Goal: Communication & Community: Ask a question

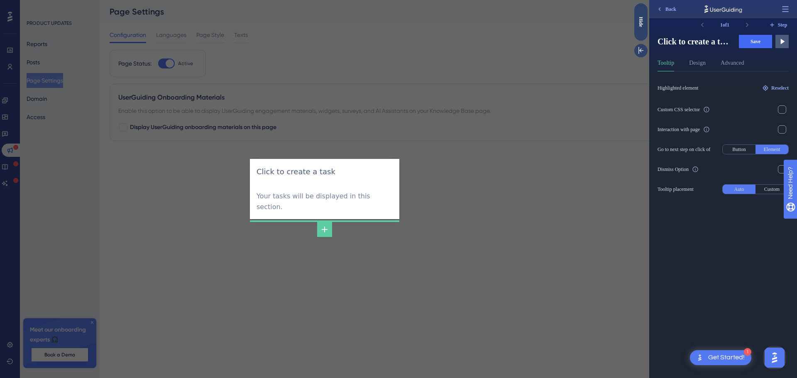
click at [504, 189] on div "Click to create a task Your tasks will be displayed in this section." at bounding box center [325, 189] width 650 height 378
click at [364, 229] on div at bounding box center [325, 269] width 150 height 100
click at [685, 226] on div "Highlighted element Reselect Custom CSS selector Interaction with page Go to ne…" at bounding box center [727, 224] width 138 height 307
click at [684, 59] on div "Tooltip Design Advanced" at bounding box center [723, 64] width 131 height 13
click at [709, 60] on div "Tooltip Design Advanced" at bounding box center [723, 64] width 131 height 13
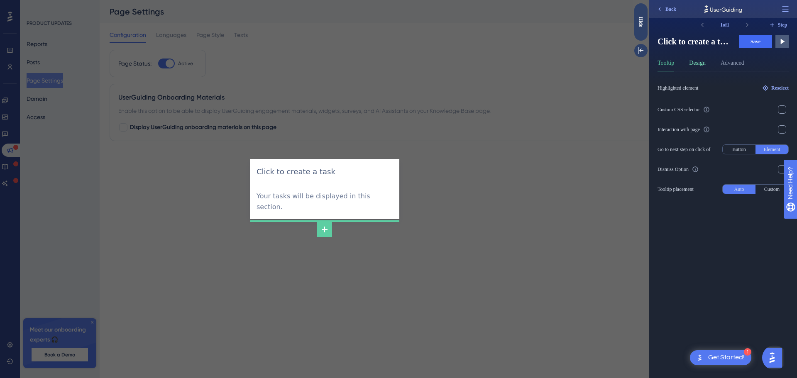
click at [706, 63] on button "Design" at bounding box center [697, 64] width 17 height 13
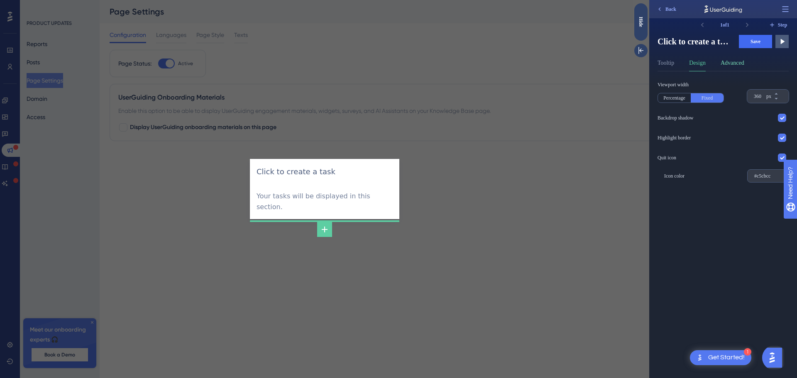
click at [745, 63] on button "Advanced" at bounding box center [733, 64] width 24 height 13
click at [660, 5] on button "Back" at bounding box center [666, 8] width 27 height 13
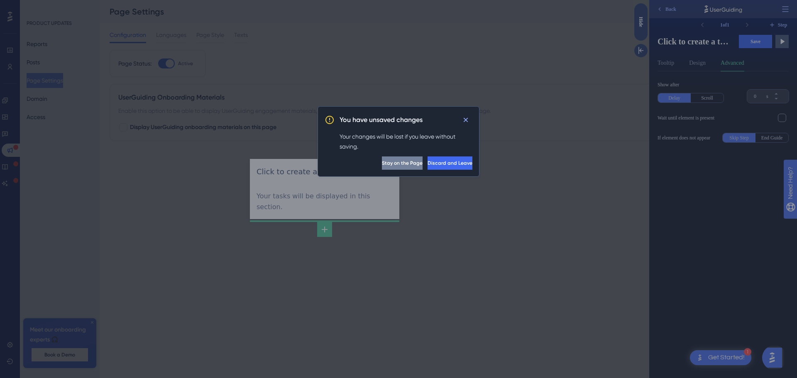
click at [382, 166] on span "Stay on the Page" at bounding box center [402, 163] width 41 height 7
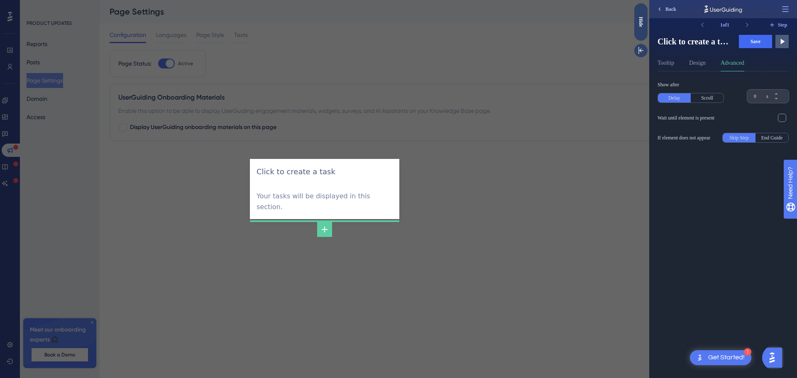
click at [666, 4] on button "Back" at bounding box center [666, 8] width 27 height 13
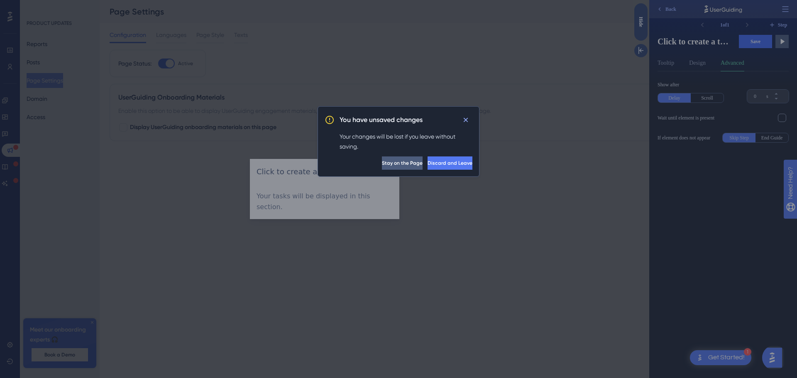
click at [447, 163] on span "Discard and Leave" at bounding box center [450, 163] width 45 height 7
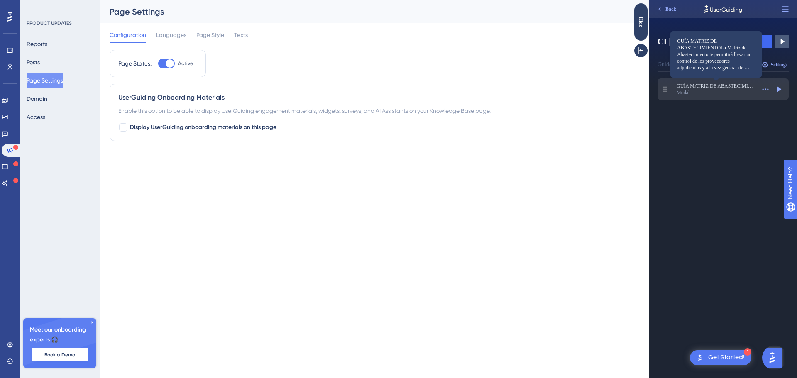
click at [707, 86] on span "GUÍA MATRIZ DE ABASTECIMIENTOLa Matriz de Abastecimiento te permitirá llevar un…" at bounding box center [716, 86] width 79 height 7
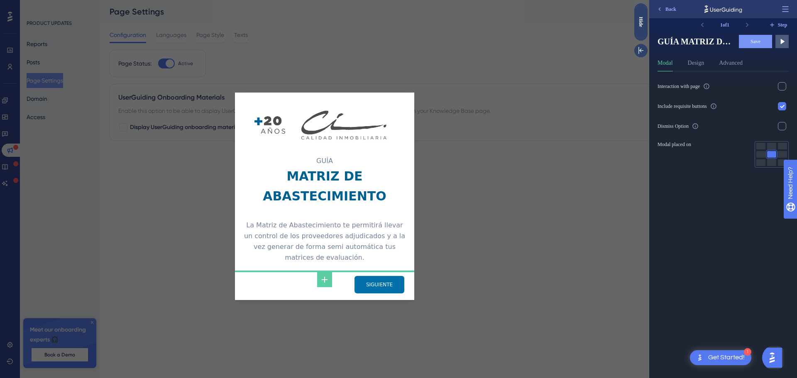
click at [395, 280] on input "SIGUIENTE" at bounding box center [380, 284] width 50 height 17
click at [557, 225] on div "GUÍA MATRIZ DE ABASTECIMIENTO La Matriz de Abastecimiento te permitirá llevar u…" at bounding box center [325, 189] width 650 height 378
click at [743, 61] on button "Advanced" at bounding box center [731, 64] width 24 height 13
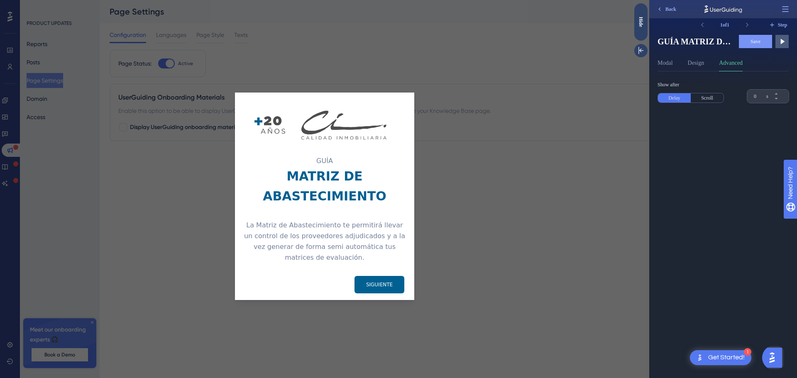
click at [709, 63] on div "Modal Design Advanced" at bounding box center [723, 64] width 131 height 13
click at [700, 64] on button "Design" at bounding box center [696, 64] width 17 height 13
click at [666, 64] on button "Modal" at bounding box center [665, 64] width 15 height 13
click at [778, 84] on div at bounding box center [782, 86] width 10 height 10
click at [753, 42] on span "Save" at bounding box center [756, 41] width 10 height 7
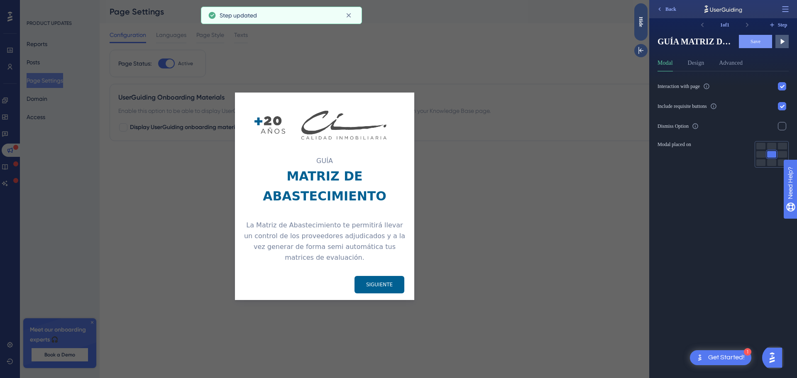
click at [508, 269] on div "GUÍA MATRIZ DE ABASTECIMIENTO La Matriz de Abastecimiento te permitirá llevar u…" at bounding box center [325, 189] width 650 height 378
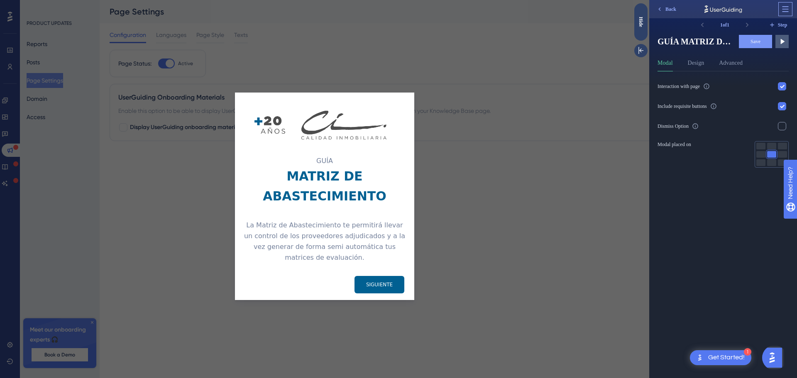
click at [786, 4] on button at bounding box center [785, 8] width 13 height 13
click at [757, 31] on span "Open in Panel" at bounding box center [750, 29] width 28 height 7
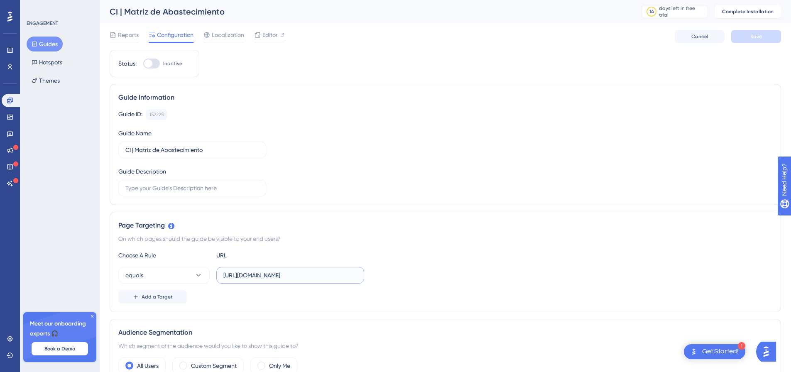
click at [321, 277] on input "https://calidadinmobiliaria-my.sharepoint.com/:x:/r/personal/kperalta_calidadin…" at bounding box center [290, 275] width 134 height 9
click at [270, 270] on label "https://calidadinmobiliaria-my.sharepoint.com/:x:/r/personal/kperalta_calidadin…" at bounding box center [290, 275] width 148 height 17
click at [270, 271] on input "https://calidadinmobiliaria-my.sharepoint.com/:x:/r/personal/kperalta_calidadin…" at bounding box center [290, 275] width 134 height 9
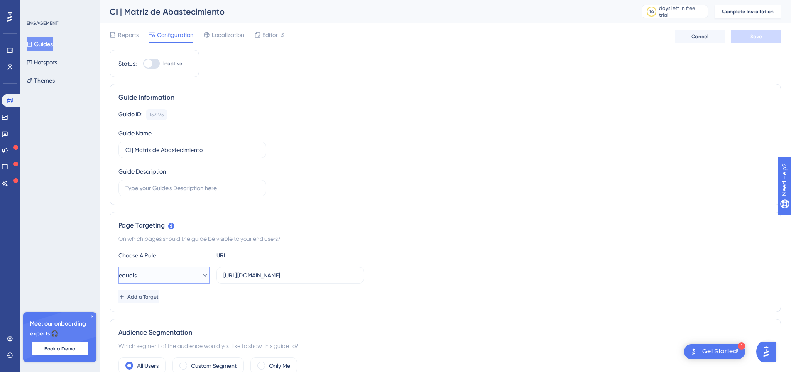
click at [201, 279] on icon at bounding box center [205, 275] width 8 height 8
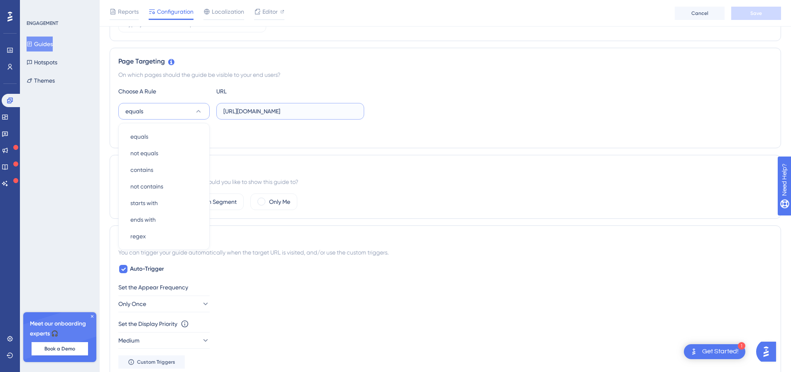
click at [309, 109] on input "[URL][DOMAIN_NAME]" at bounding box center [290, 111] width 134 height 9
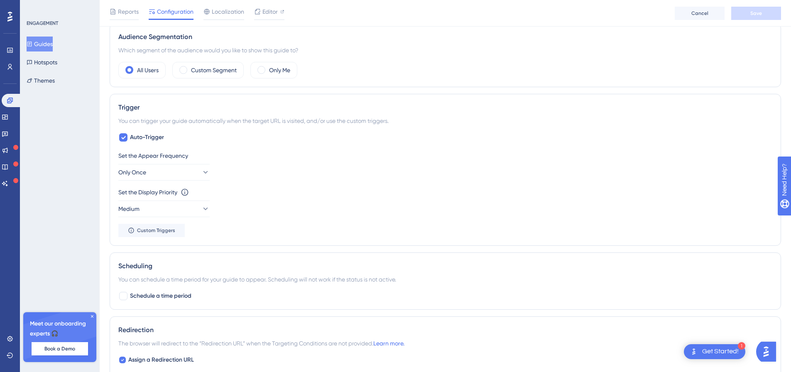
scroll to position [291, 0]
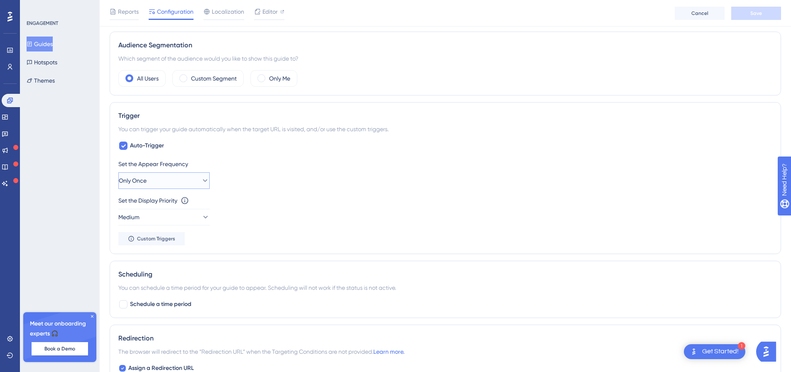
click at [194, 179] on button "Only Once" at bounding box center [163, 180] width 91 height 17
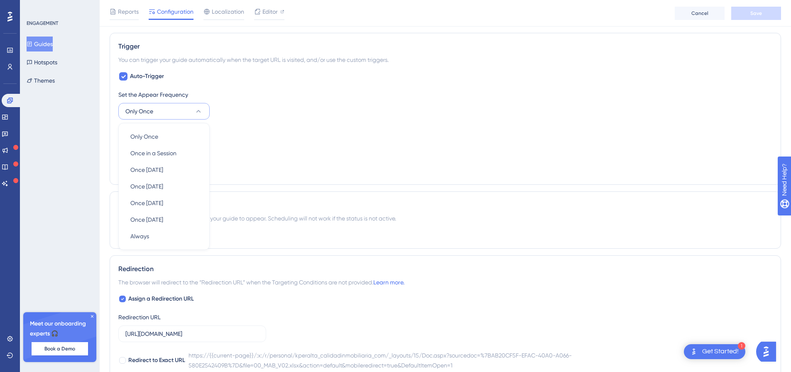
click at [297, 110] on div "Set the Appear Frequency Only Once Only Once Only Once Once in a Session Once i…" at bounding box center [445, 105] width 654 height 30
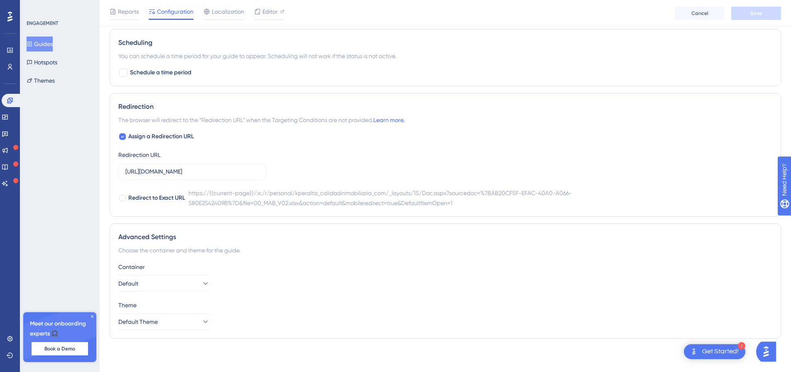
scroll to position [522, 0]
click at [192, 319] on button "Default Theme" at bounding box center [163, 322] width 91 height 17
click at [195, 289] on button "Default" at bounding box center [163, 283] width 91 height 17
click at [252, 274] on div "Container Default Default Default" at bounding box center [445, 277] width 654 height 30
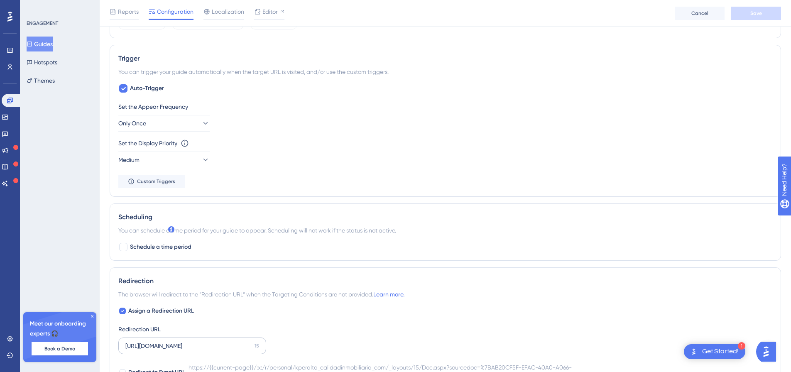
scroll to position [232, 0]
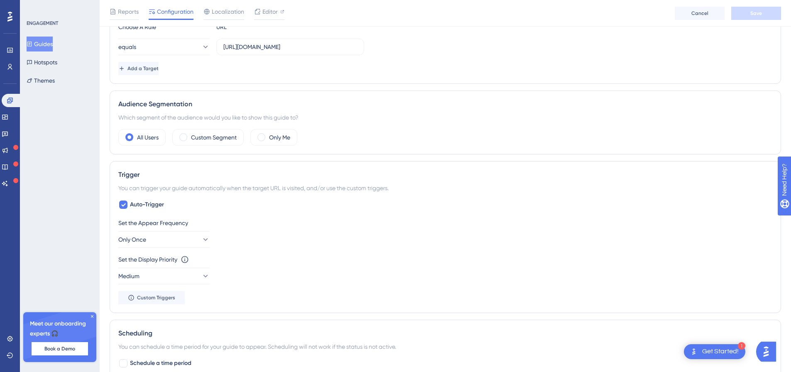
click at [69, 84] on div "Guides Hotspots Themes" at bounding box center [60, 62] width 67 height 51
click at [49, 86] on button "Themes" at bounding box center [41, 80] width 28 height 15
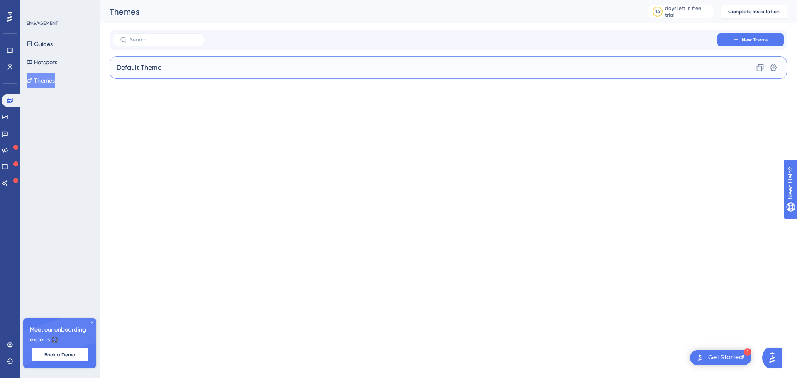
click at [172, 66] on div "Default Theme Clone Settings" at bounding box center [449, 67] width 678 height 22
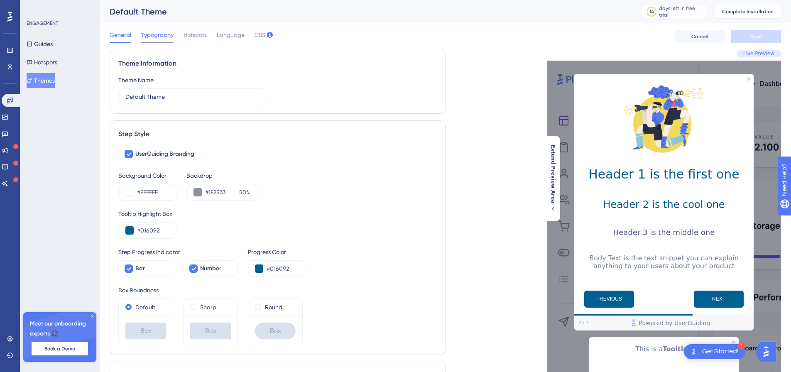
click at [162, 39] on span "Typography" at bounding box center [157, 35] width 32 height 10
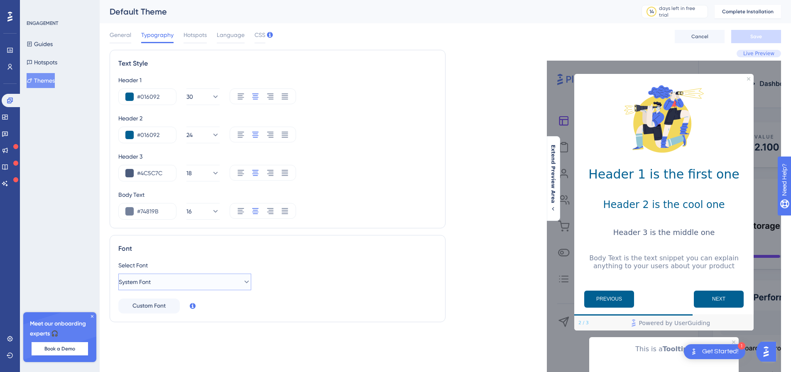
click at [249, 282] on button "System Font" at bounding box center [184, 282] width 133 height 17
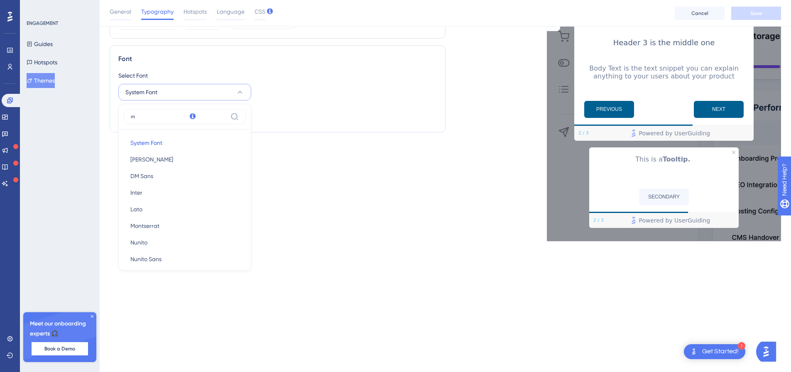
scroll to position [96, 0]
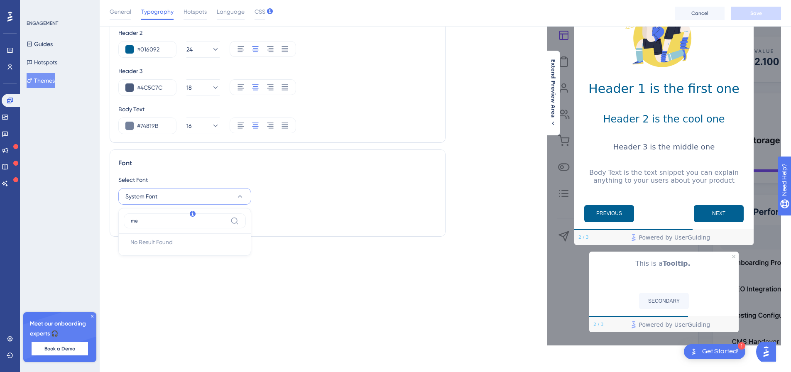
type input "m"
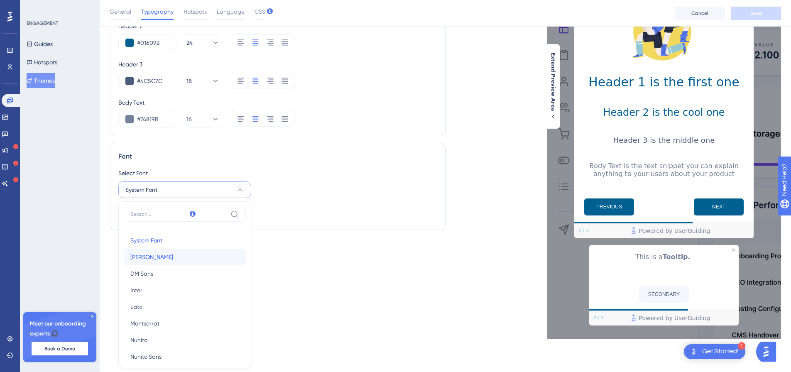
click at [142, 255] on span "Barlow" at bounding box center [151, 257] width 43 height 10
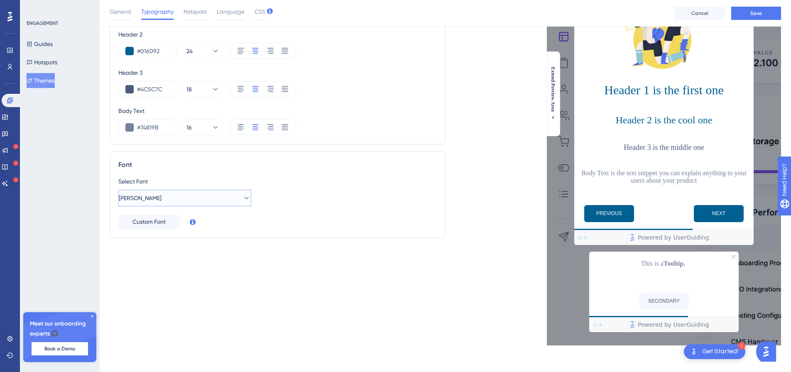
click at [184, 194] on button "Barlow" at bounding box center [184, 198] width 133 height 17
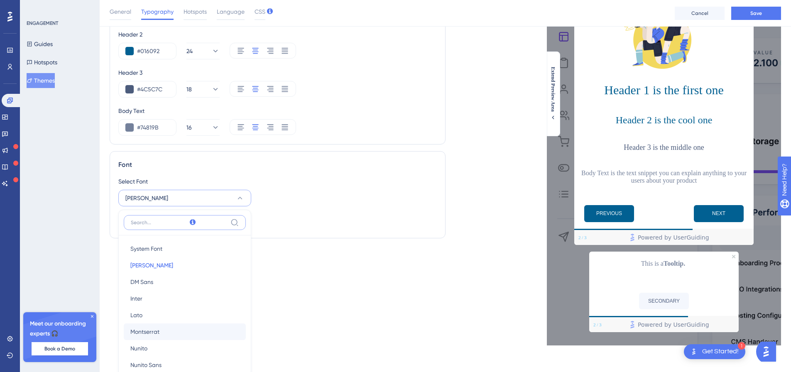
scroll to position [194, 0]
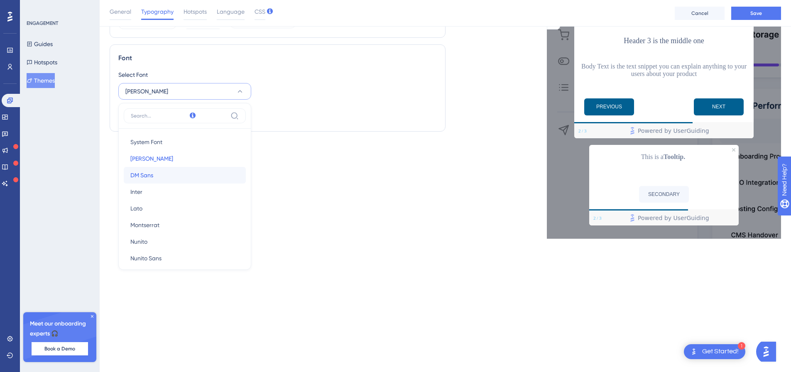
click at [144, 177] on span "DM Sans" at bounding box center [141, 175] width 23 height 10
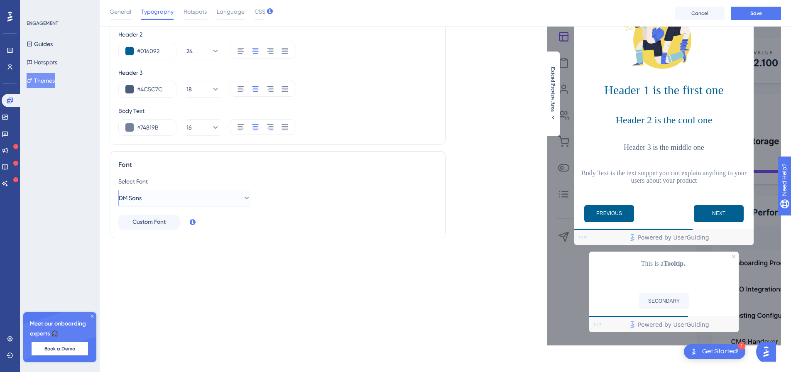
click at [189, 197] on button "DM Sans" at bounding box center [184, 198] width 133 height 17
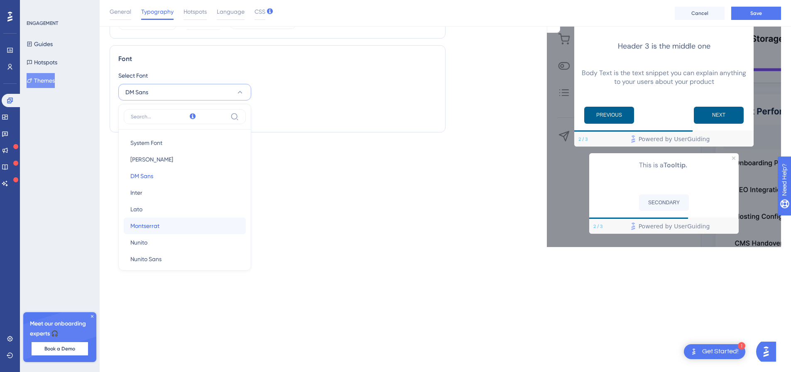
click at [194, 224] on button "Montserrat Montserrat" at bounding box center [185, 226] width 122 height 17
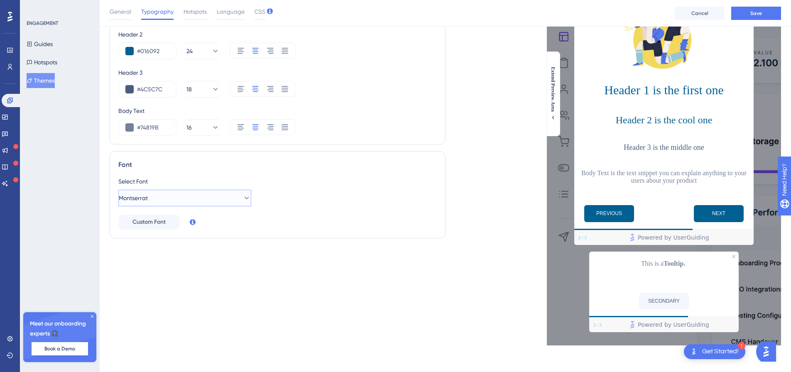
click at [201, 193] on button "Montserrat" at bounding box center [184, 198] width 133 height 17
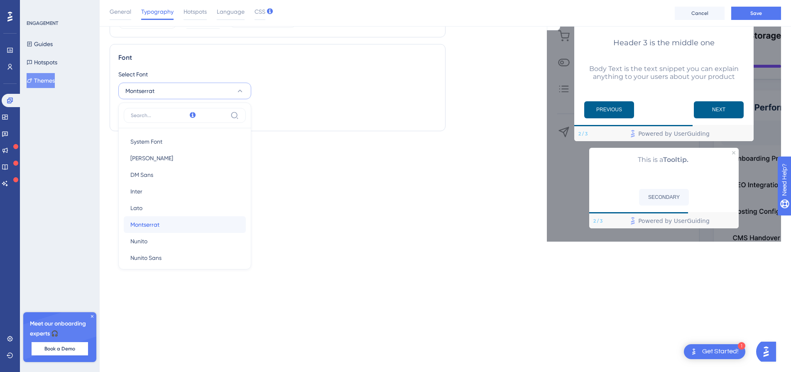
click at [172, 223] on button "Montserrat Montserrat" at bounding box center [185, 224] width 122 height 17
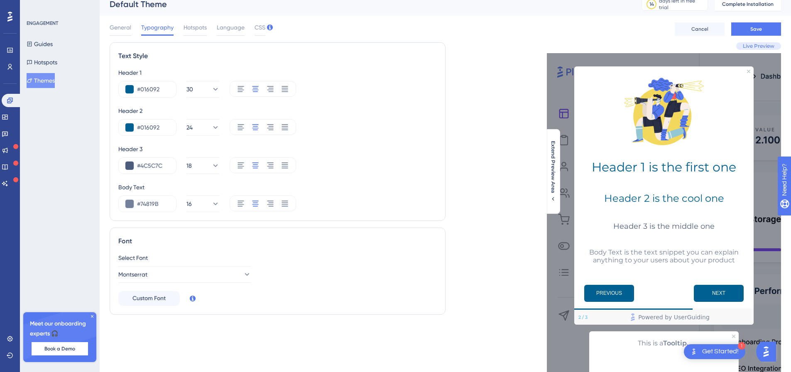
scroll to position [0, 0]
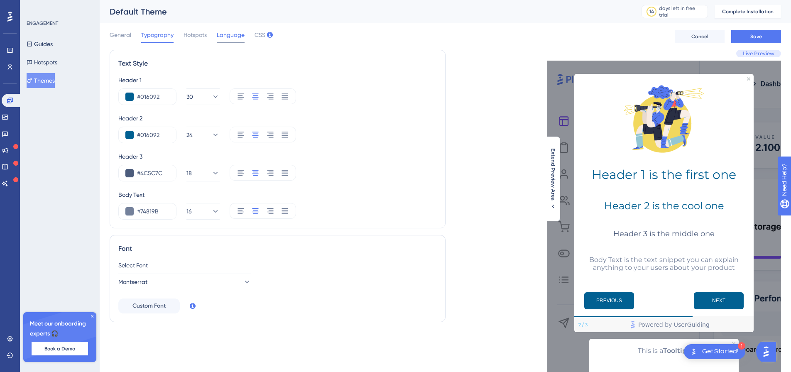
click at [220, 38] on span "Language" at bounding box center [231, 35] width 28 height 10
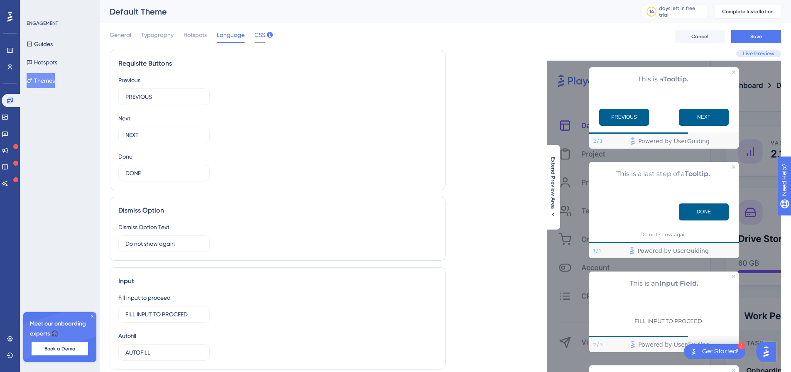
click at [262, 36] on span "CSS" at bounding box center [260, 35] width 11 height 10
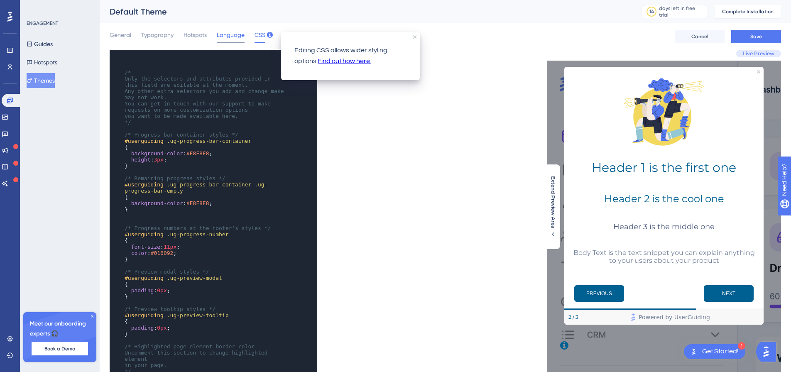
drag, startPoint x: 272, startPoint y: 34, endPoint x: 227, endPoint y: 38, distance: 45.8
click at [224, 39] on div "Language" at bounding box center [231, 36] width 28 height 13
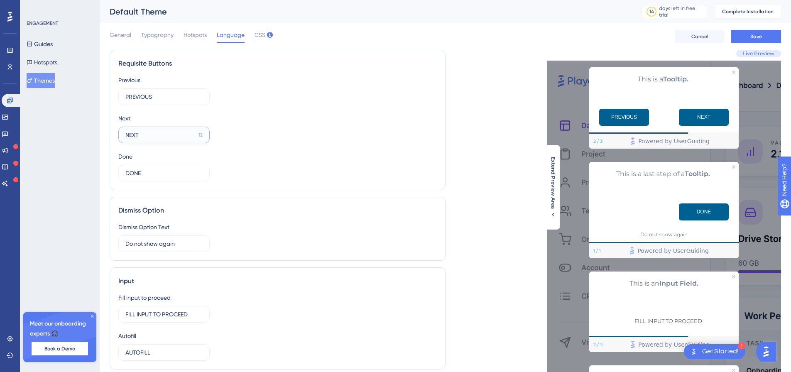
click at [147, 137] on input "NEXT" at bounding box center [160, 134] width 70 height 9
click at [142, 138] on input "NEXT" at bounding box center [160, 134] width 70 height 9
click at [147, 101] on input "PREVIOUS" at bounding box center [160, 96] width 71 height 9
type input "a"
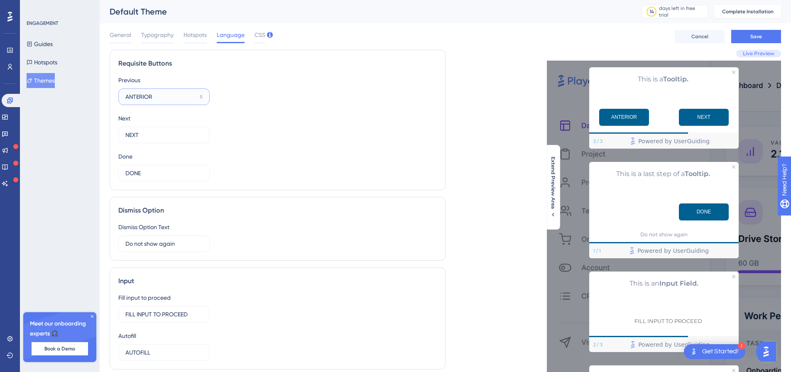
type input "ANTERIOR"
type input "SIGUIENTE"
type input "I"
type input "¡LISTO!"
click at [157, 243] on input "Do not show again" at bounding box center [160, 243] width 71 height 9
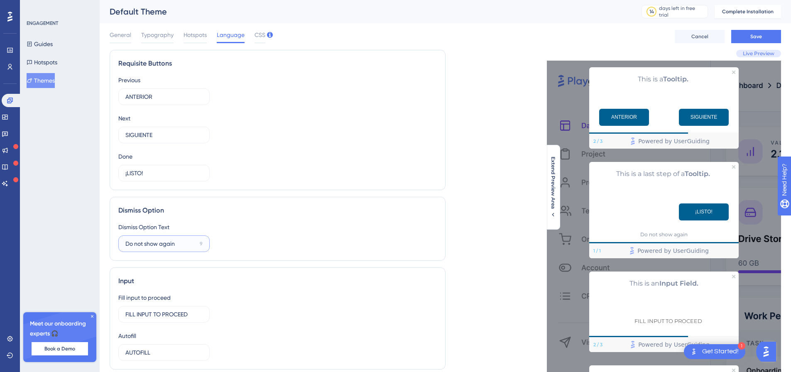
click at [157, 243] on input "Do not show again" at bounding box center [160, 243] width 71 height 9
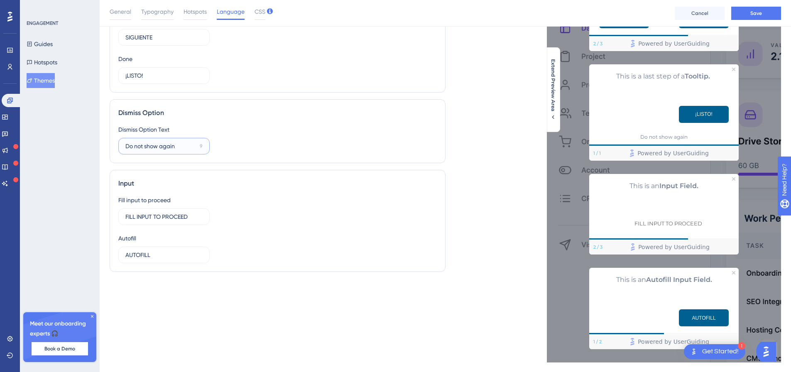
scroll to position [118, 0]
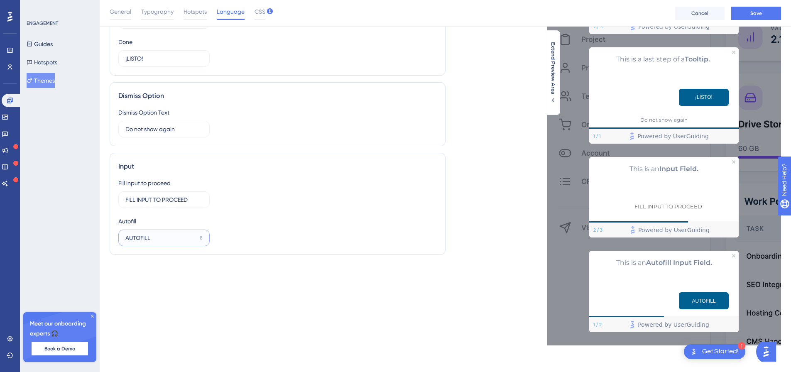
click at [172, 236] on input "AUTOFILL" at bounding box center [160, 237] width 71 height 9
type input "AUTO COMPLETAR"
click at [182, 201] on input "FILL INPUT TO PROCEED" at bounding box center [160, 199] width 71 height 9
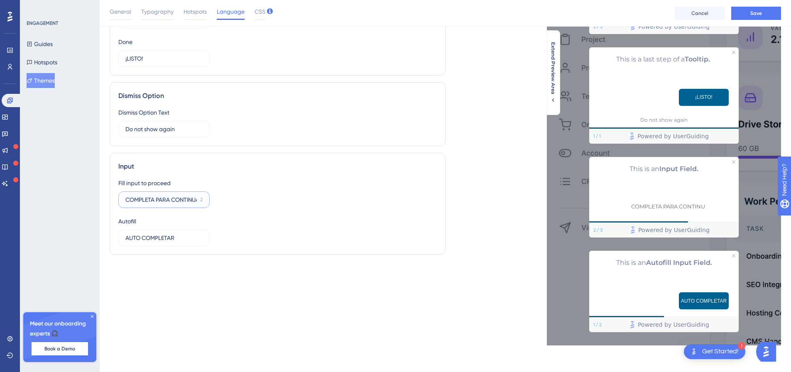
scroll to position [0, 8]
type input "COMPLETA PARA CONTINUAR"
click at [351, 174] on div "Input Fill input to proceed COMPLETA PARA CONTINUAR 0 Autofill AUTO COMPLETAR 2" at bounding box center [278, 204] width 336 height 102
click at [259, 278] on div "Requisite Buttons Previous ANTERIOR 8 Next SIGUIENTE 7 Done ¡LISTO! 9 Dismiss O…" at bounding box center [278, 140] width 336 height 410
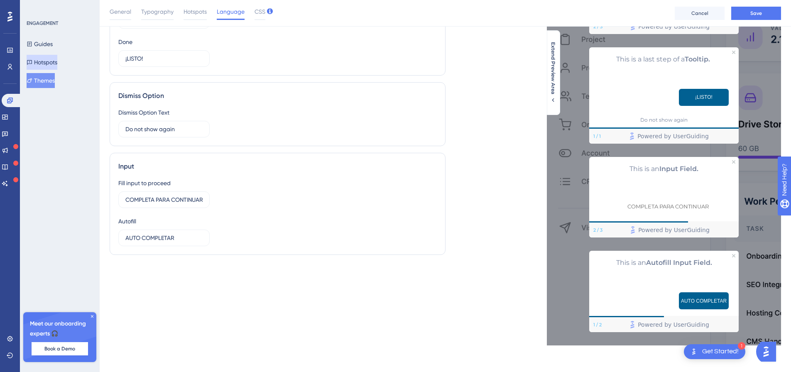
click at [55, 59] on button "Hotspots" at bounding box center [42, 62] width 31 height 15
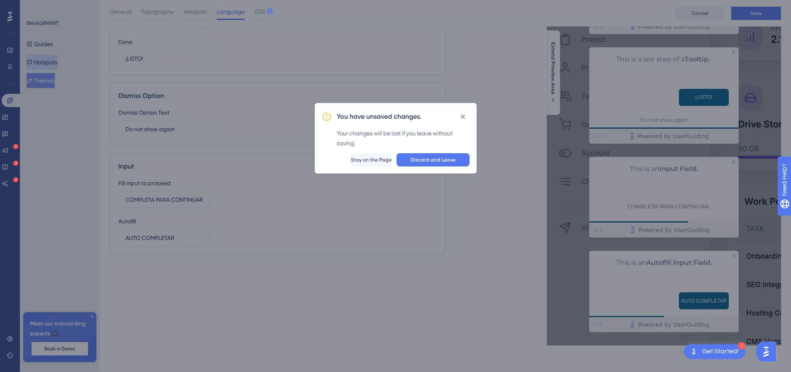
scroll to position [112, 0]
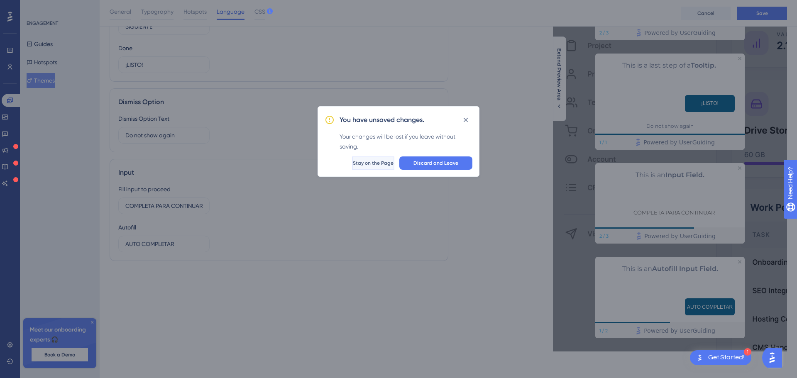
click at [390, 164] on button "Stay on the Page" at bounding box center [373, 163] width 42 height 13
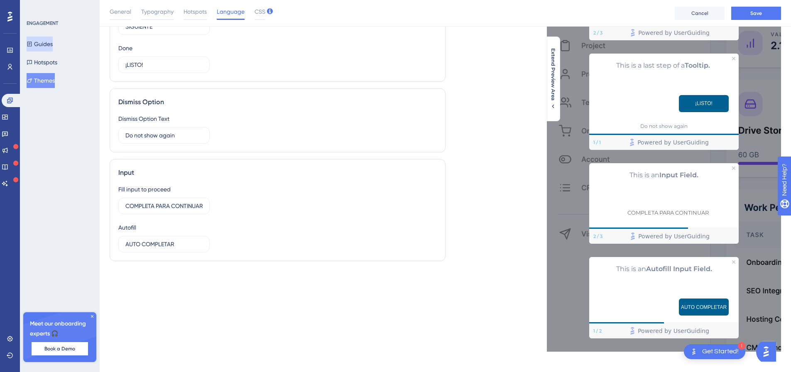
click at [50, 45] on button "Guides" at bounding box center [40, 44] width 26 height 15
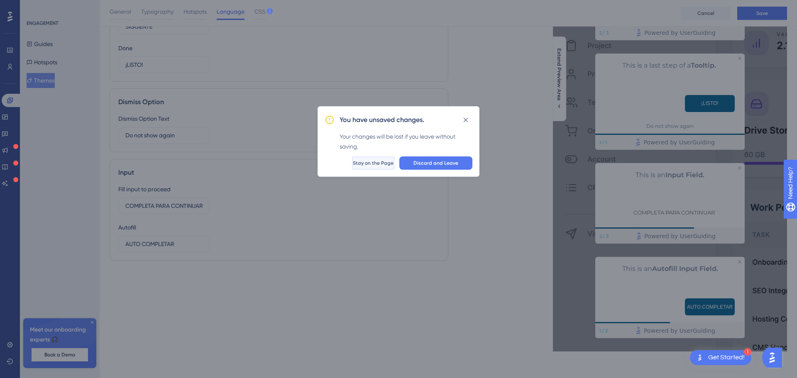
click at [359, 164] on span "Stay on the Page" at bounding box center [373, 163] width 41 height 7
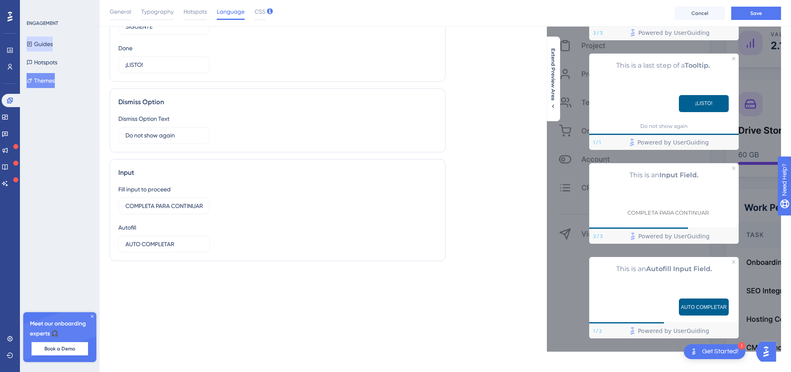
click at [53, 43] on button "Guides" at bounding box center [40, 44] width 26 height 15
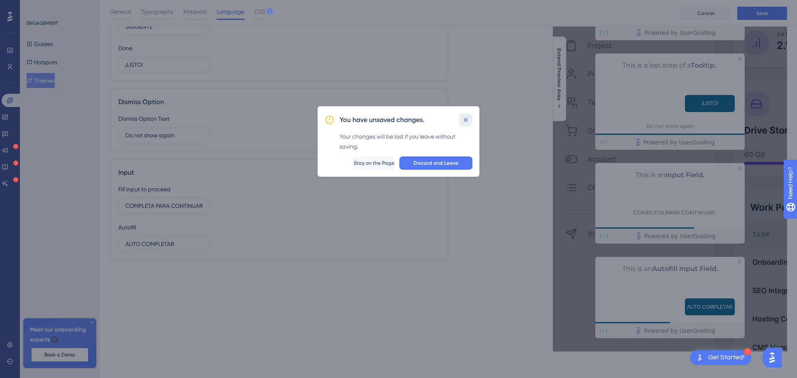
click at [397, 120] on icon at bounding box center [466, 120] width 8 height 8
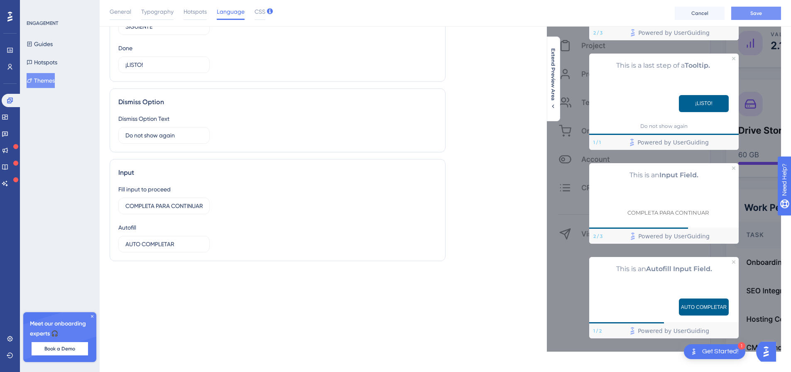
click at [397, 12] on span "Save" at bounding box center [756, 13] width 12 height 7
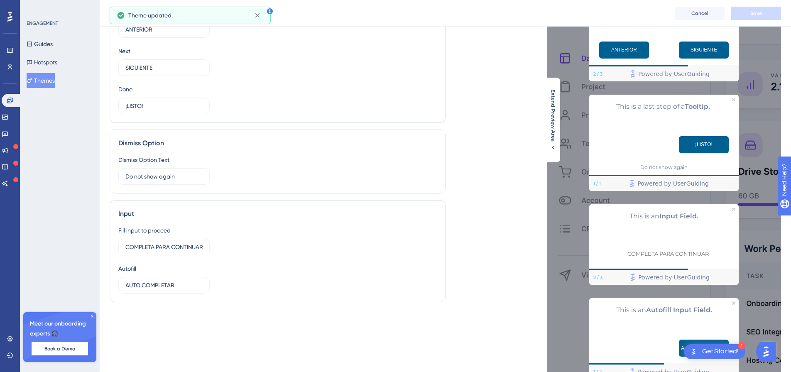
scroll to position [0, 0]
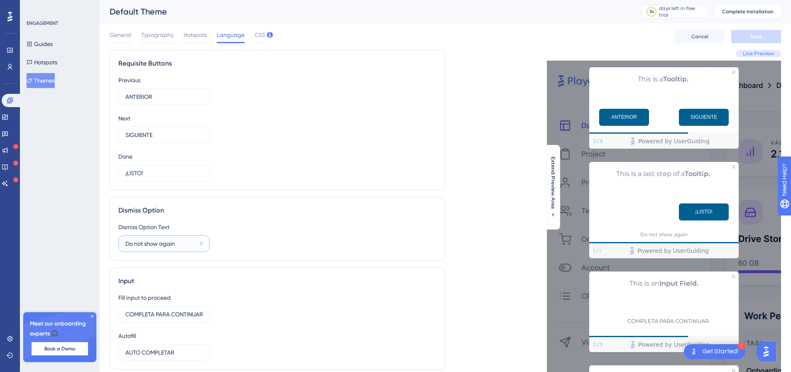
click at [185, 245] on input "Do not show again" at bounding box center [160, 243] width 71 height 9
click at [184, 245] on input "Do not show again" at bounding box center [160, 243] width 71 height 9
type input "n"
type input "No mostrar de nuevo"
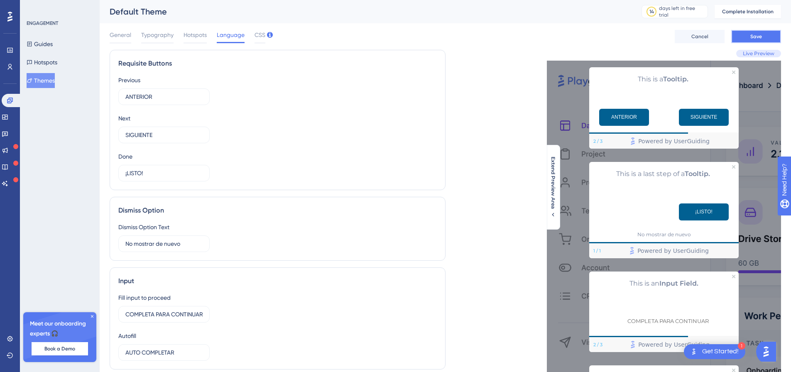
click at [397, 36] on span "Save" at bounding box center [756, 36] width 12 height 7
click at [120, 37] on span "General" at bounding box center [121, 35] width 22 height 10
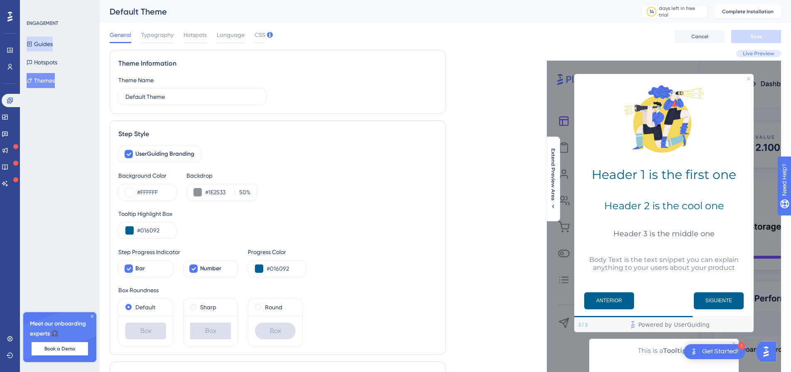
click at [47, 44] on button "Guides" at bounding box center [40, 44] width 26 height 15
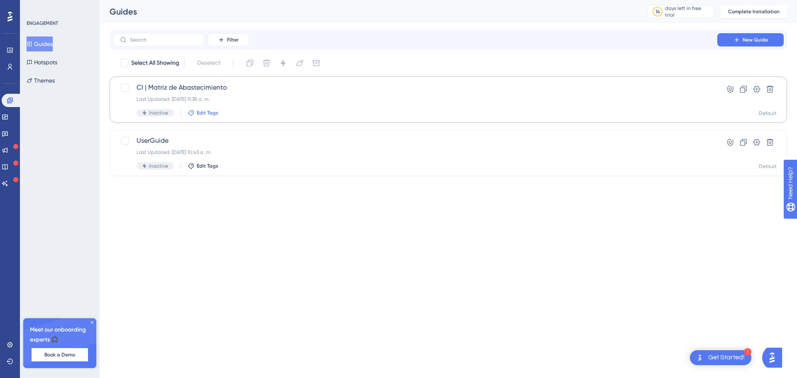
click at [201, 113] on span "Edit Tags" at bounding box center [208, 113] width 22 height 7
click at [397, 90] on icon at bounding box center [757, 89] width 7 height 7
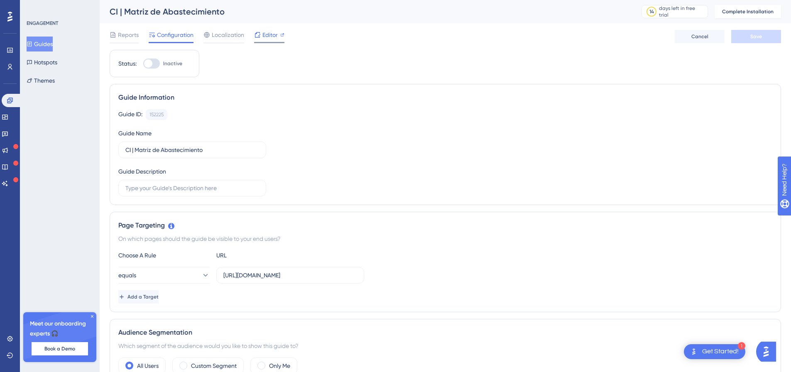
click at [262, 33] on div "Editor" at bounding box center [269, 35] width 30 height 10
click at [397, 353] on div "Get Started!" at bounding box center [720, 351] width 37 height 9
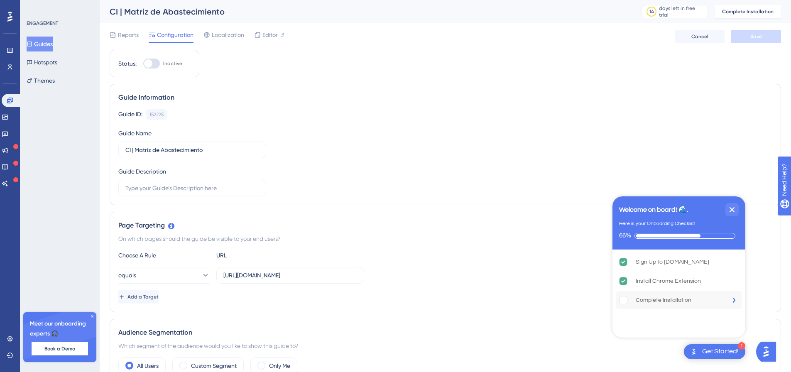
click at [397, 302] on rect "Complete Installation is incomplete." at bounding box center [624, 301] width 8 height 8
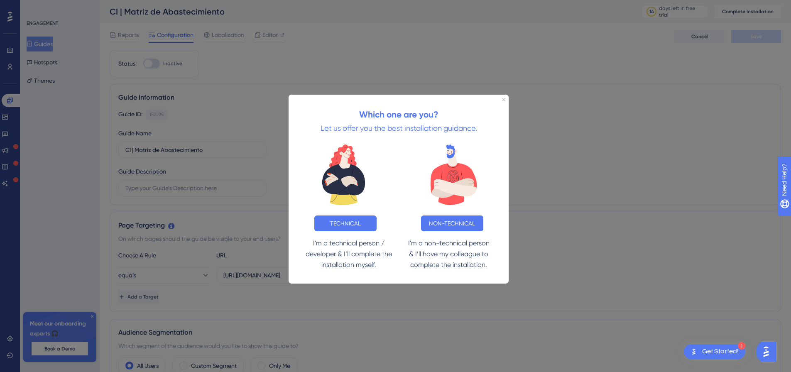
drag, startPoint x: 478, startPoint y: 228, endPoint x: 433, endPoint y: 282, distance: 70.8
click at [397, 282] on div "I'm a non-technical person & I’ll have my colleague to complete the installatio…" at bounding box center [454, 261] width 110 height 46
click at [397, 345] on img "Open AI Assistant Launcher" at bounding box center [766, 351] width 15 height 15
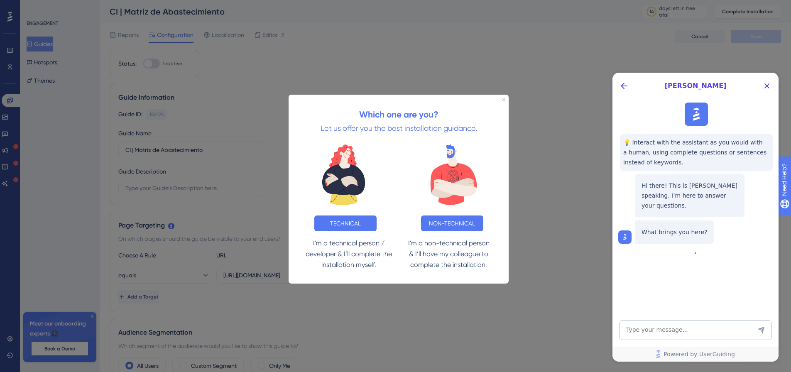
click at [397, 95] on div "Which one are you? Let us offer you the best installation guidance." at bounding box center [399, 116] width 220 height 43
click at [397, 102] on div "Which one are you? Let us offer you the best installation guidance." at bounding box center [399, 116] width 220 height 43
click at [397, 100] on icon "Close Preview" at bounding box center [503, 99] width 3 height 3
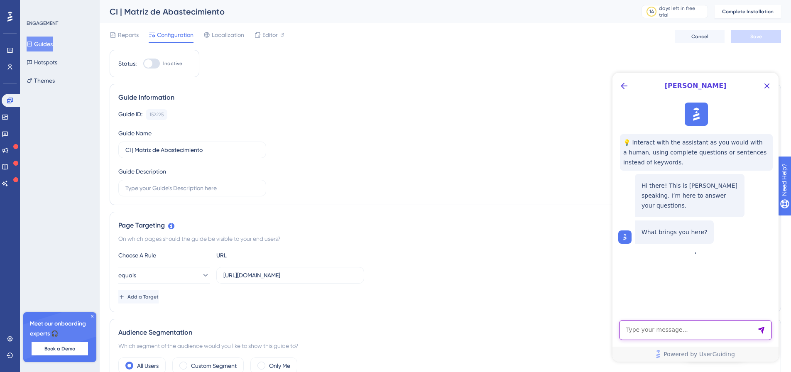
drag, startPoint x: 677, startPoint y: 334, endPoint x: 659, endPoint y: 309, distance: 31.2
click at [397, 334] on textarea "AI Assistant Text Input" at bounding box center [695, 330] width 153 height 20
type textarea "i"
type textarea "W"
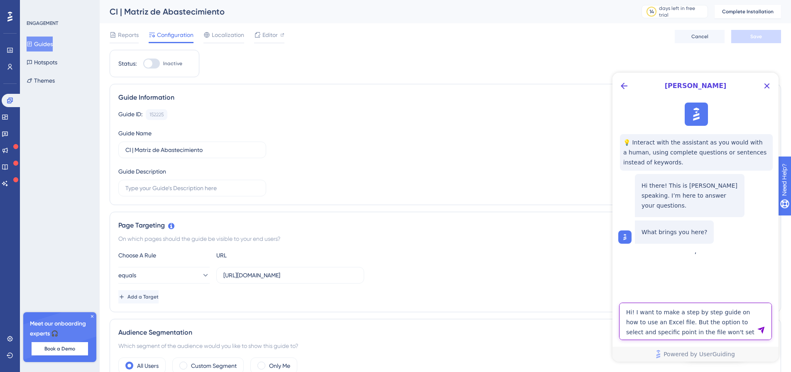
type textarea "Hi! I want to make a step by step guide on how to use an Excel file. But the op…"
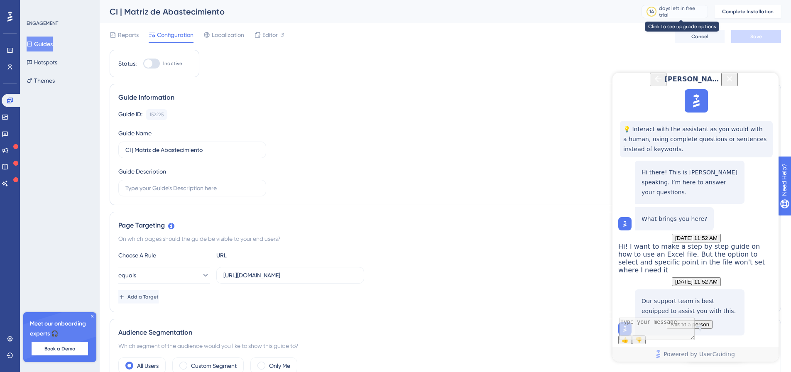
scroll to position [104, 0]
click at [397, 321] on span "Talk to a person" at bounding box center [689, 324] width 39 height 6
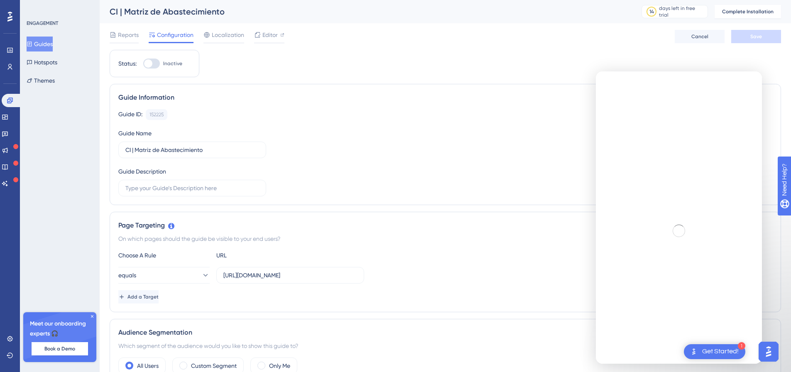
scroll to position [0, 0]
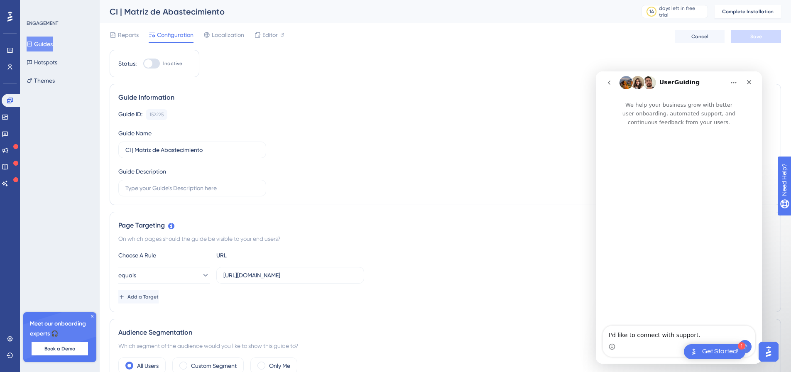
click at [397, 350] on div "Get Started!" at bounding box center [720, 351] width 37 height 9
click at [397, 349] on button "Send a message…" at bounding box center [744, 346] width 13 height 13
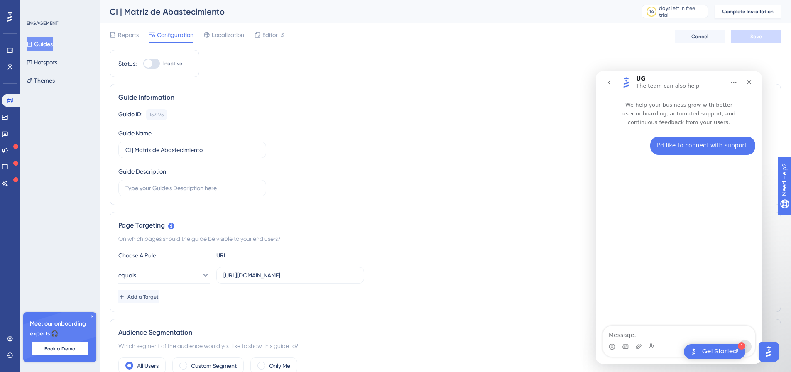
click at [397, 332] on textarea "Message…" at bounding box center [679, 333] width 152 height 14
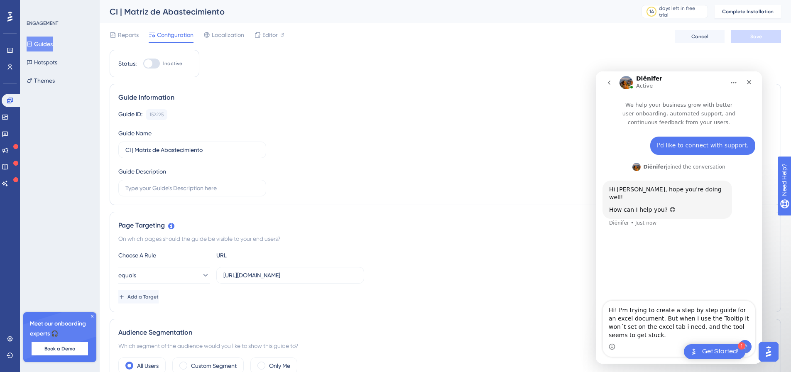
type textarea "Hi! I'm trying to create a step by step guide for an excel document. But when I…"
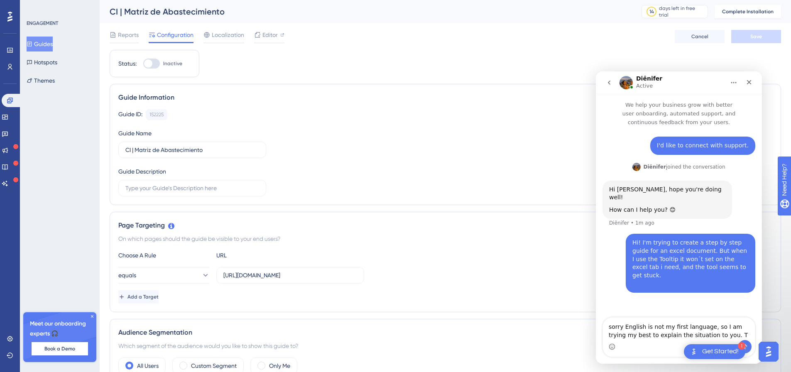
type textarea "sorry English is not my first language, so I am trying my best to explain the s…"
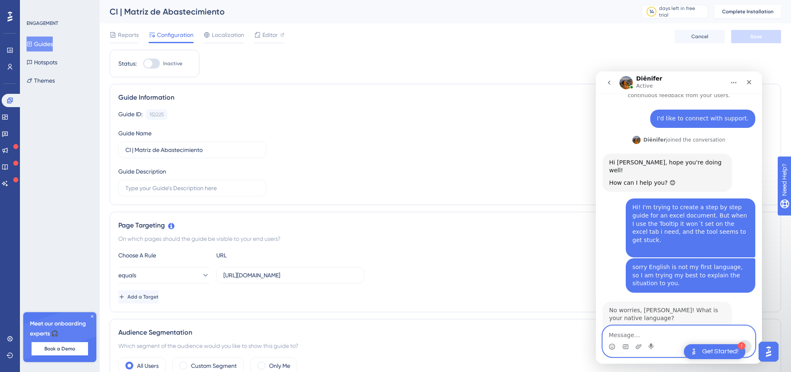
scroll to position [55, 0]
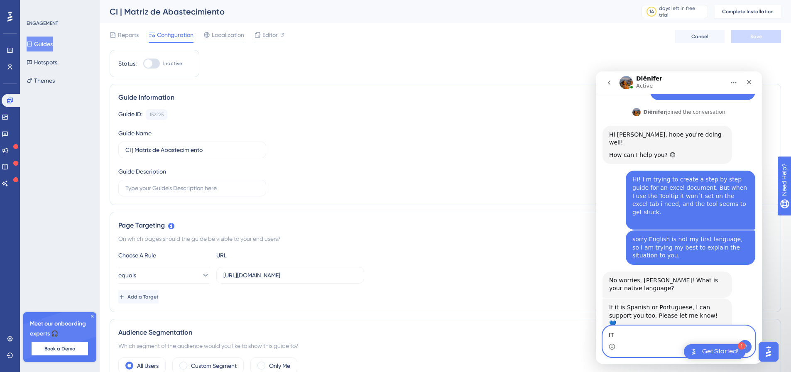
type textarea "I"
type textarea "Thank you! It is Spanish"
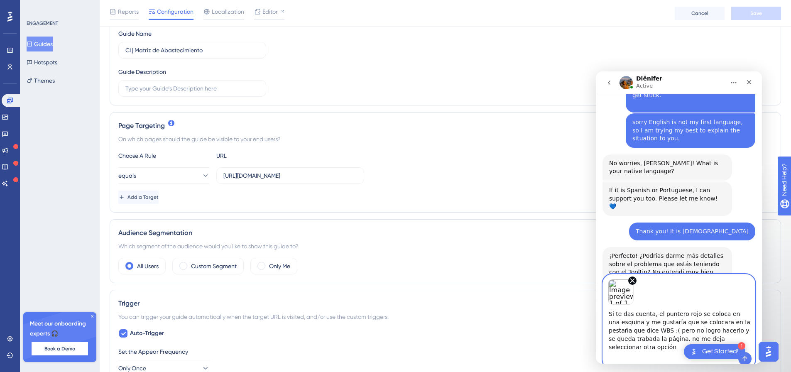
scroll to position [125, 0]
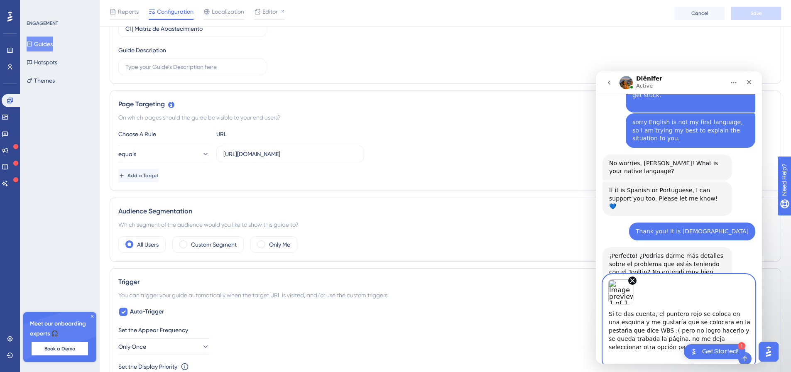
click at [397, 339] on textarea "Si te das cuenta, el puntero rojo se coloca en una esquina y me gustaría que se…" at bounding box center [679, 328] width 152 height 47
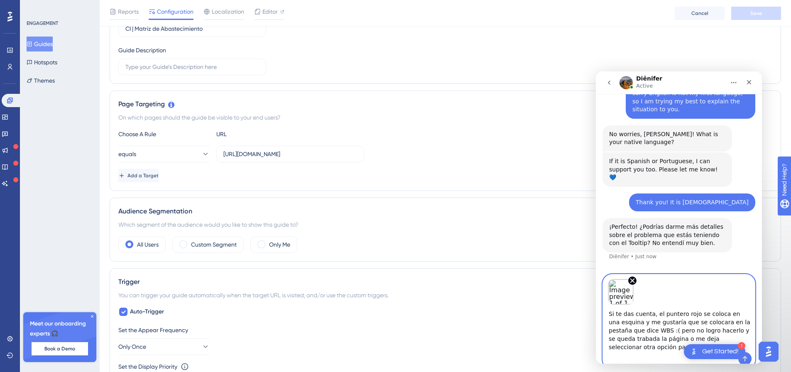
scroll to position [204, 0]
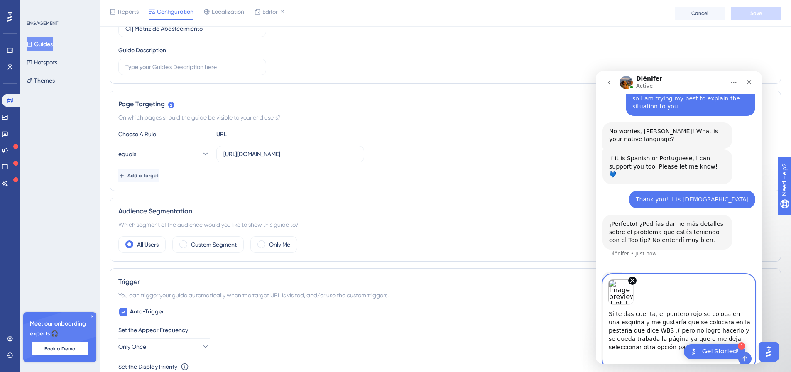
type textarea "Si te das cuenta, el puntero rojo se coloca en una esquina y me gustaría que se…"
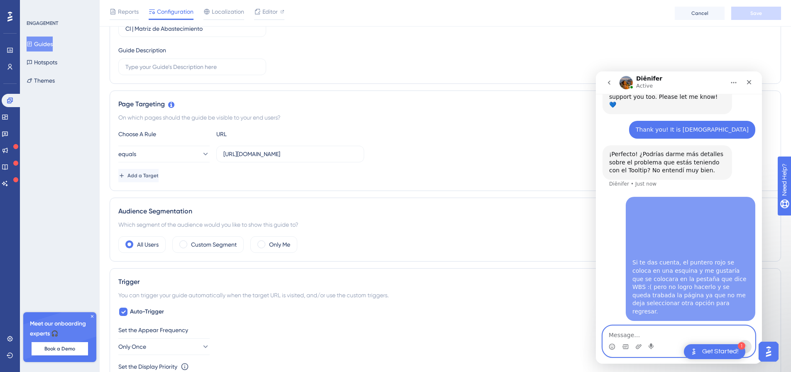
scroll to position [275, 0]
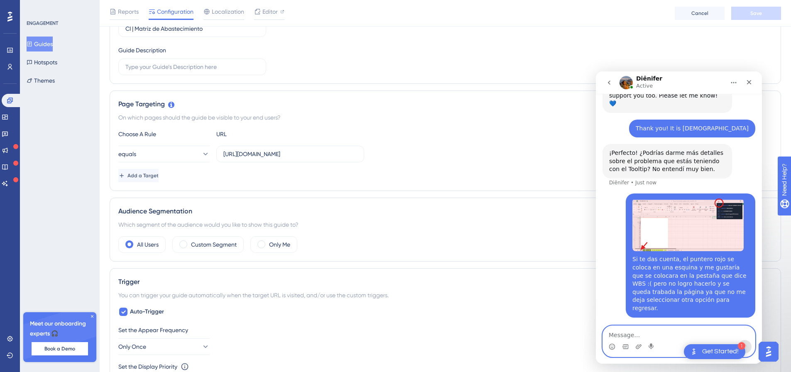
type textarea "o"
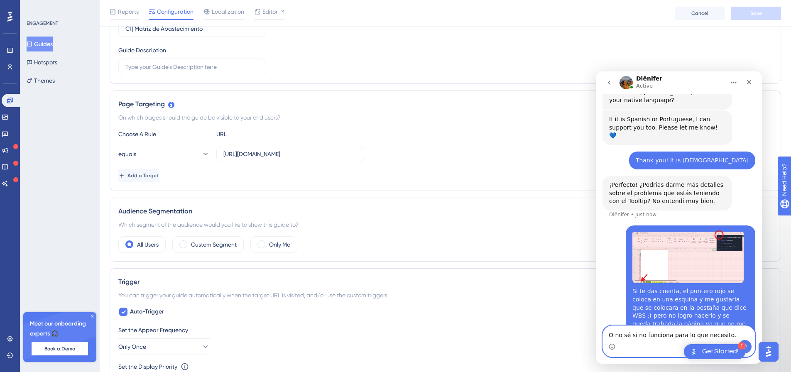
type textarea "O no sé si no funciona para lo que necesito."
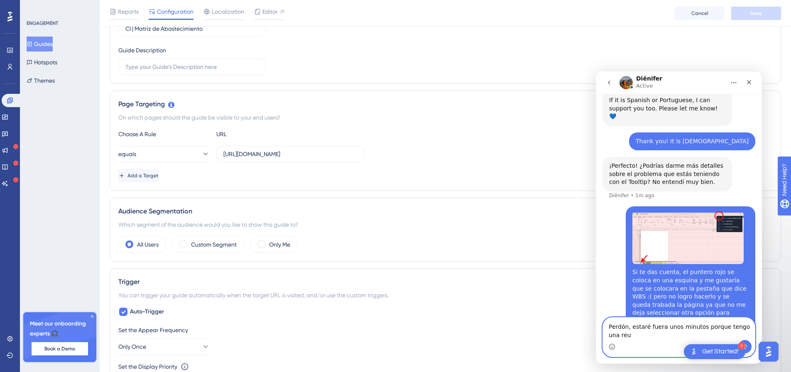
scroll to position [270, 0]
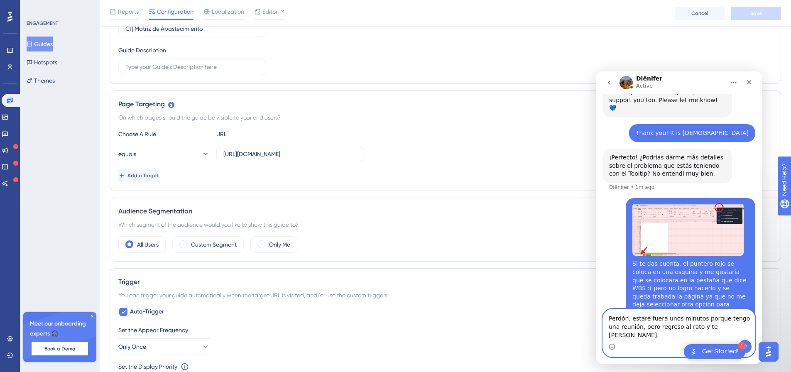
type textarea "Perdón, estaré fuera unos minutos porque tengo una reunión, pero regreso al rat…"
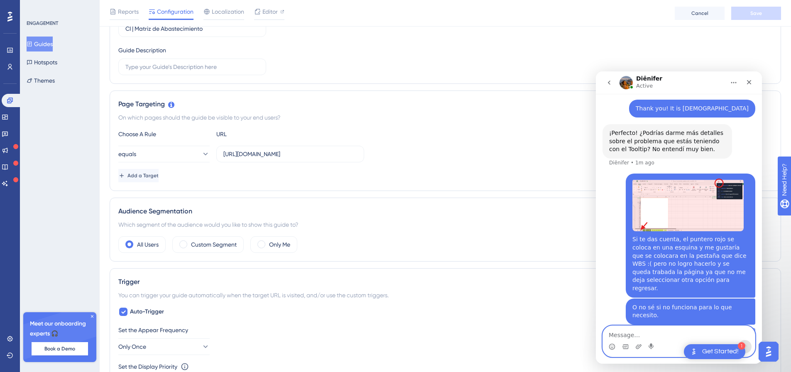
scroll to position [297, 0]
